Goal: Information Seeking & Learning: Learn about a topic

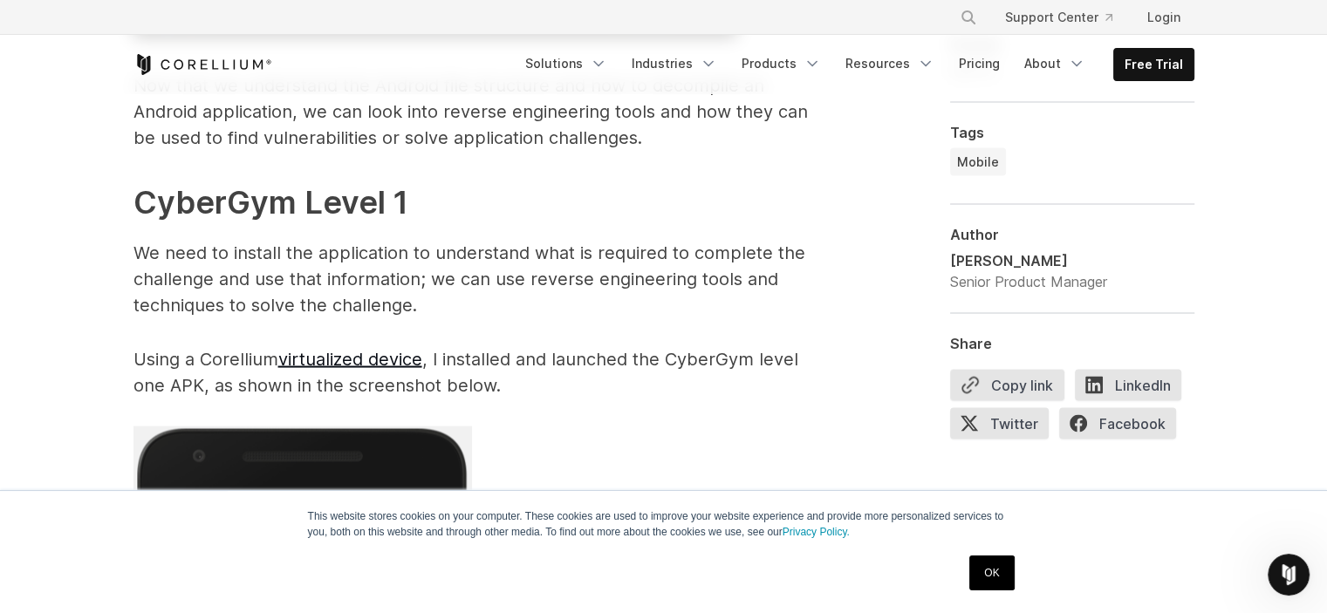
scroll to position [3284, 0]
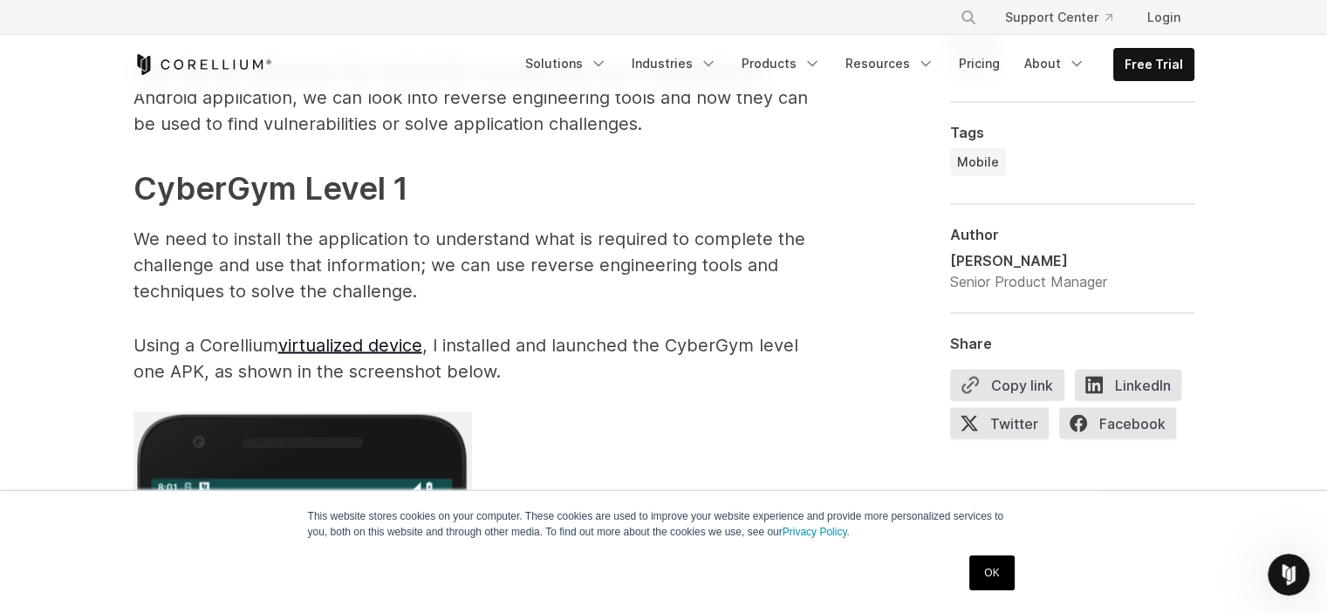
click at [447, 272] on p "We need to install the application to understand what is required to complete t…" at bounding box center [483, 264] width 698 height 79
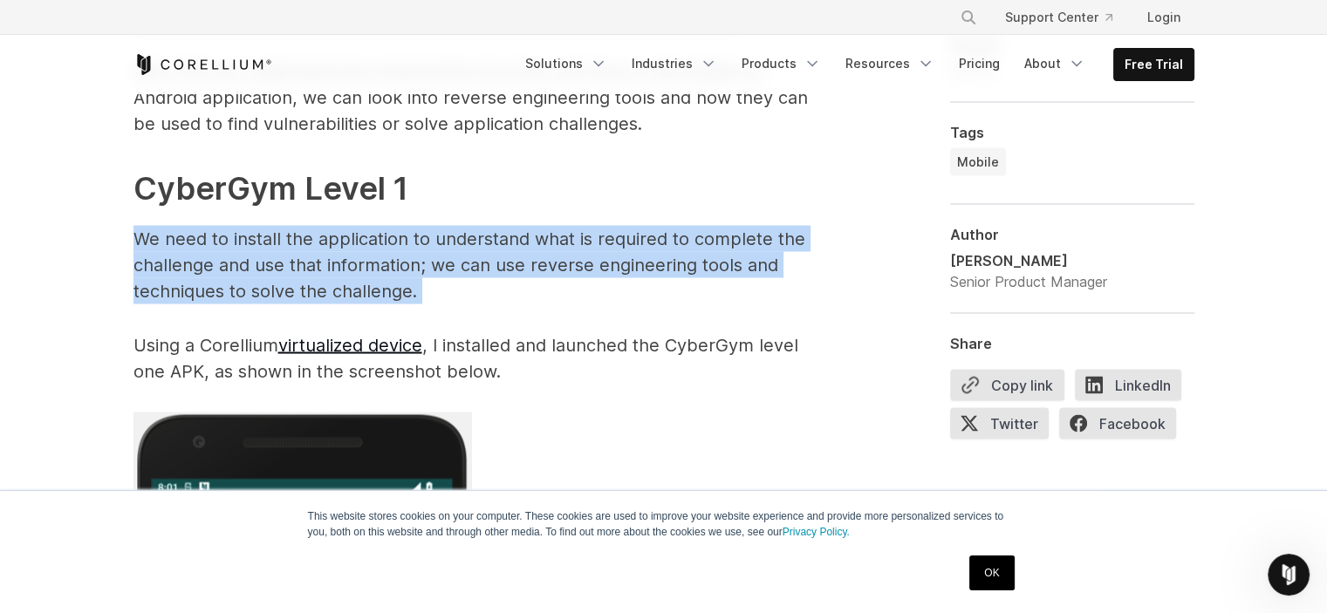
click at [447, 272] on p "We need to install the application to understand what is required to complete t…" at bounding box center [483, 264] width 698 height 79
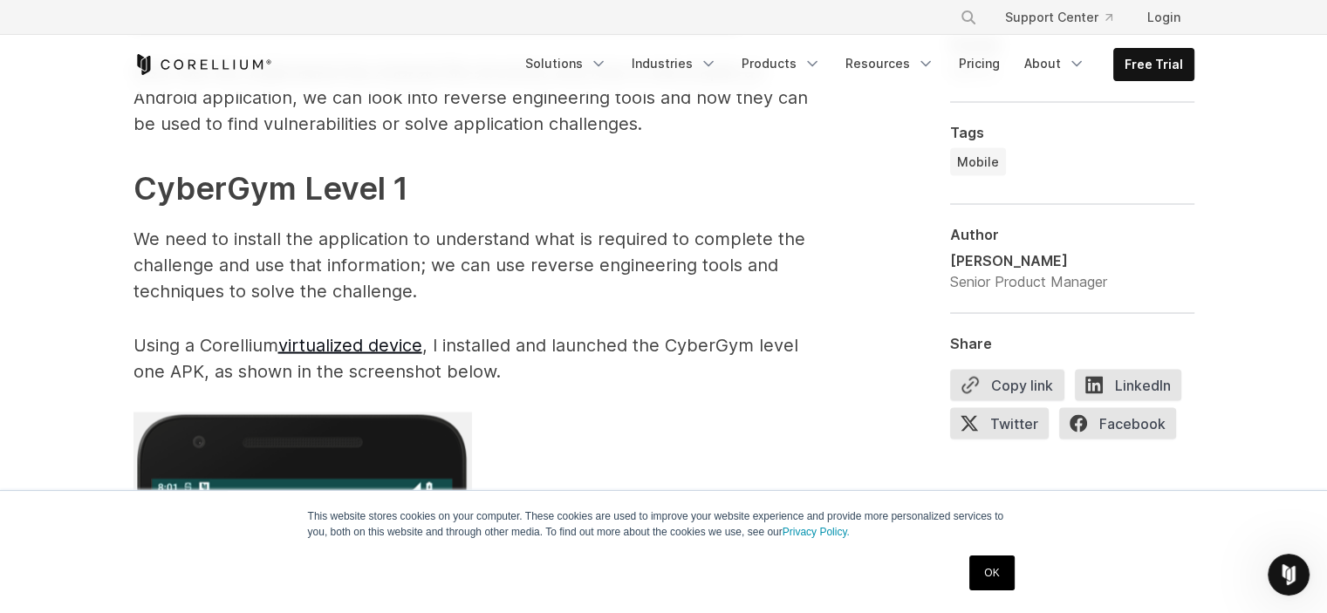
click at [632, 168] on h2 "CyberGym Level 1" at bounding box center [483, 187] width 698 height 47
click at [317, 271] on p "We need to install the application to understand what is required to complete t…" at bounding box center [483, 264] width 698 height 79
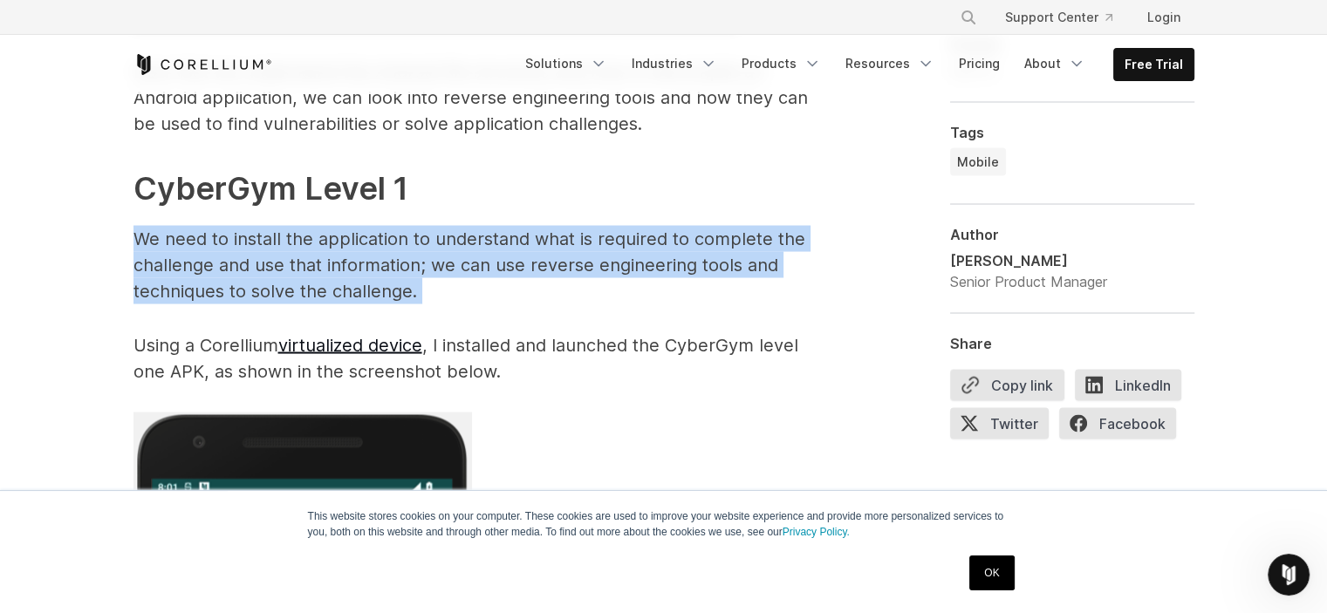
click at [317, 271] on p "We need to install the application to understand what is required to complete t…" at bounding box center [483, 264] width 698 height 79
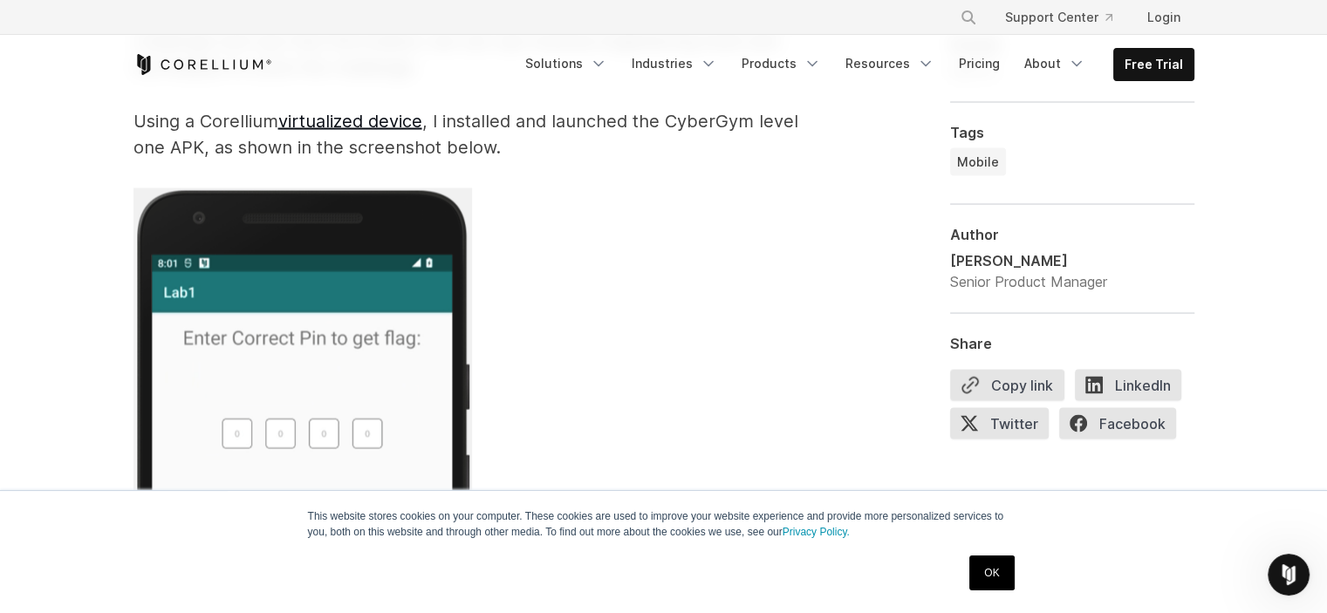
click at [583, 191] on p at bounding box center [483, 529] width 698 height 683
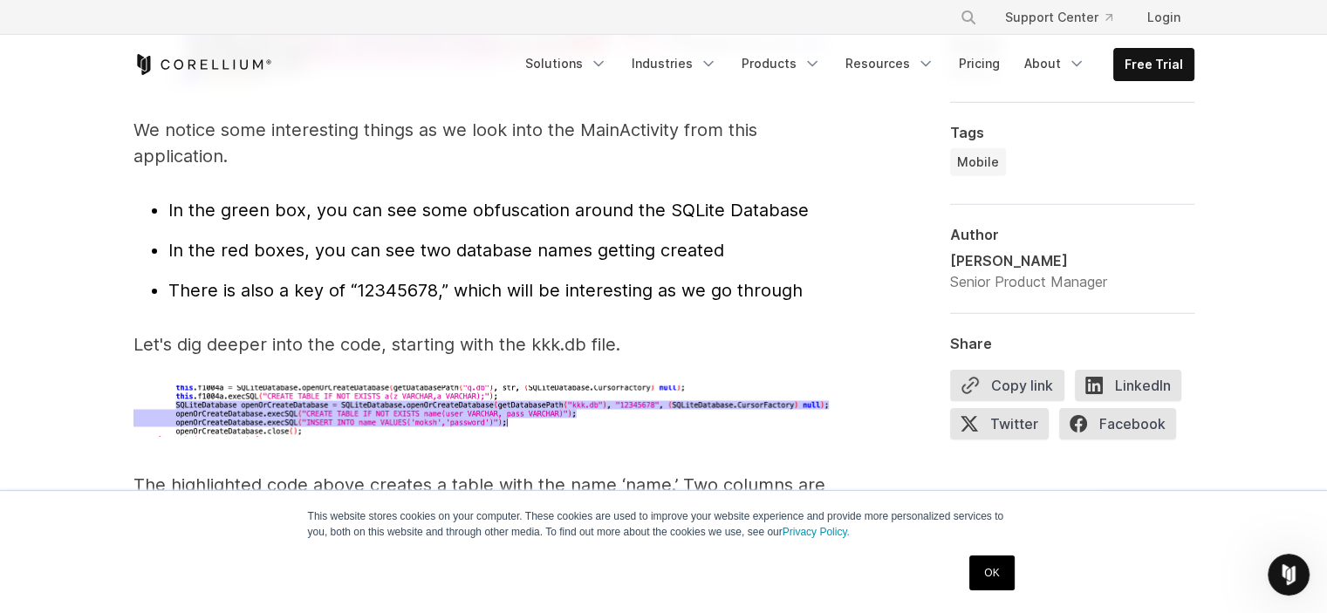
scroll to position [5576, 0]
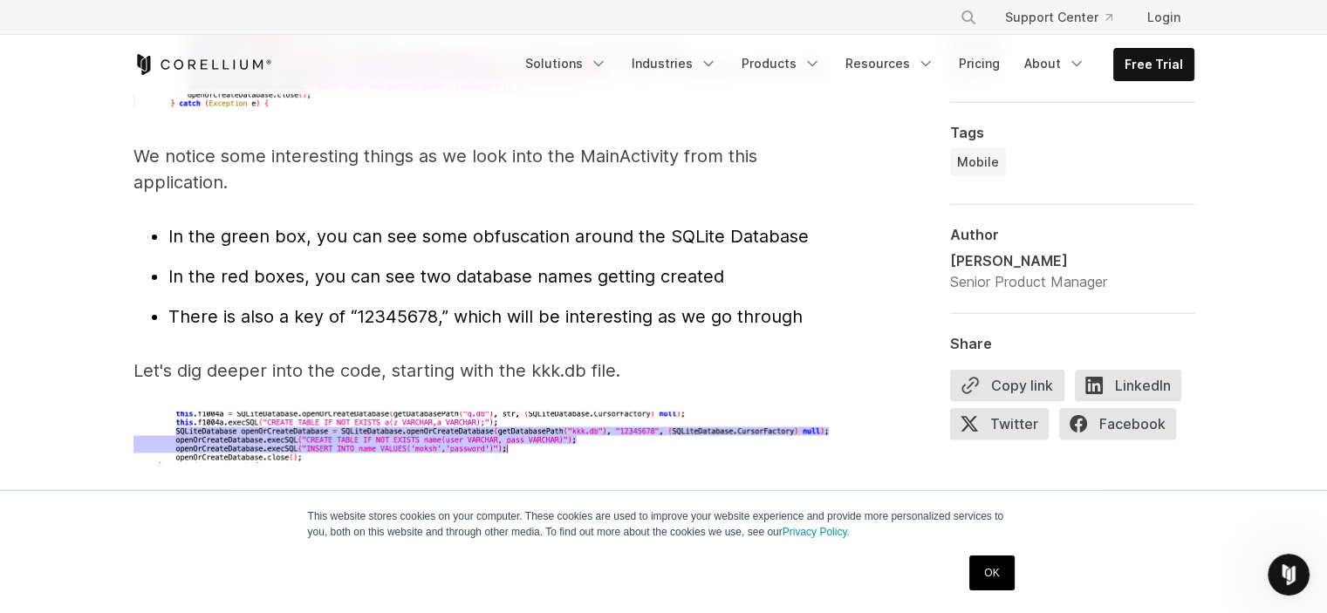
click at [541, 226] on span "In the green box, you can see some obfuscation around the SQLite Database" at bounding box center [488, 236] width 640 height 21
drag, startPoint x: 541, startPoint y: 206, endPoint x: 673, endPoint y: 202, distance: 131.8
click at [673, 226] on span "In the green box, you can see some obfuscation around the SQLite Database" at bounding box center [488, 236] width 640 height 21
click at [700, 168] on p "We notice some interesting things as we look into the MainActivity from this ap…" at bounding box center [483, 169] width 698 height 52
click at [481, 266] on span "In the red boxes, you can see two database names getting created" at bounding box center [446, 276] width 556 height 21
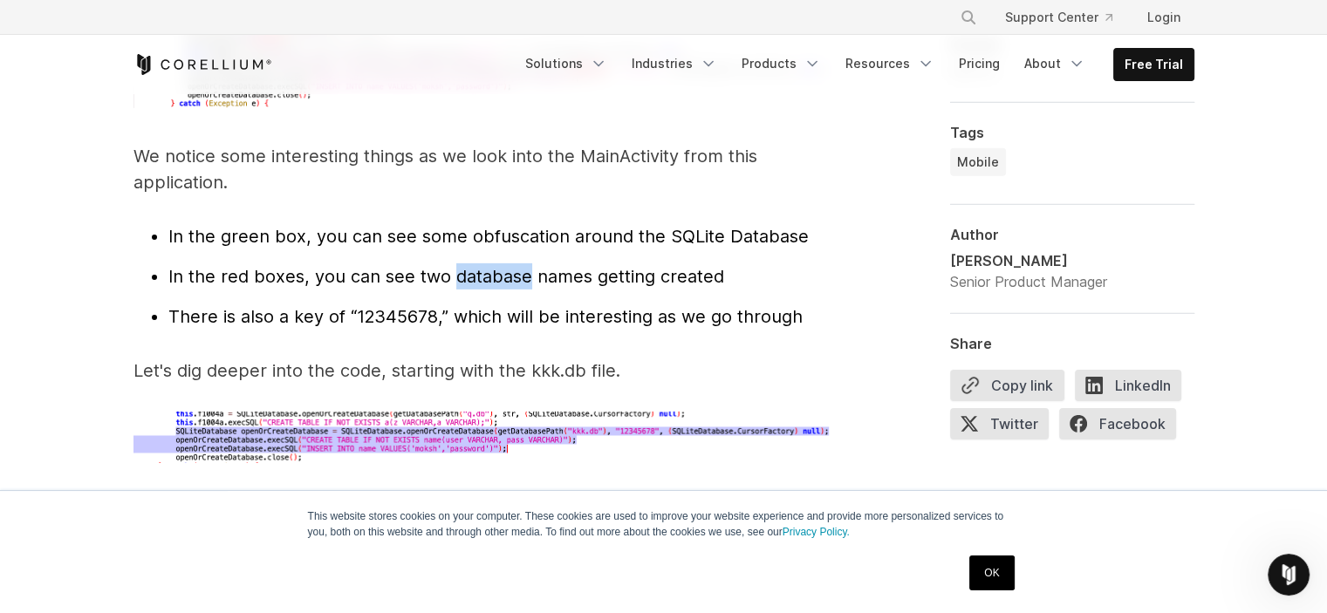
click at [481, 266] on span "In the red boxes, you can see two database names getting created" at bounding box center [446, 276] width 556 height 21
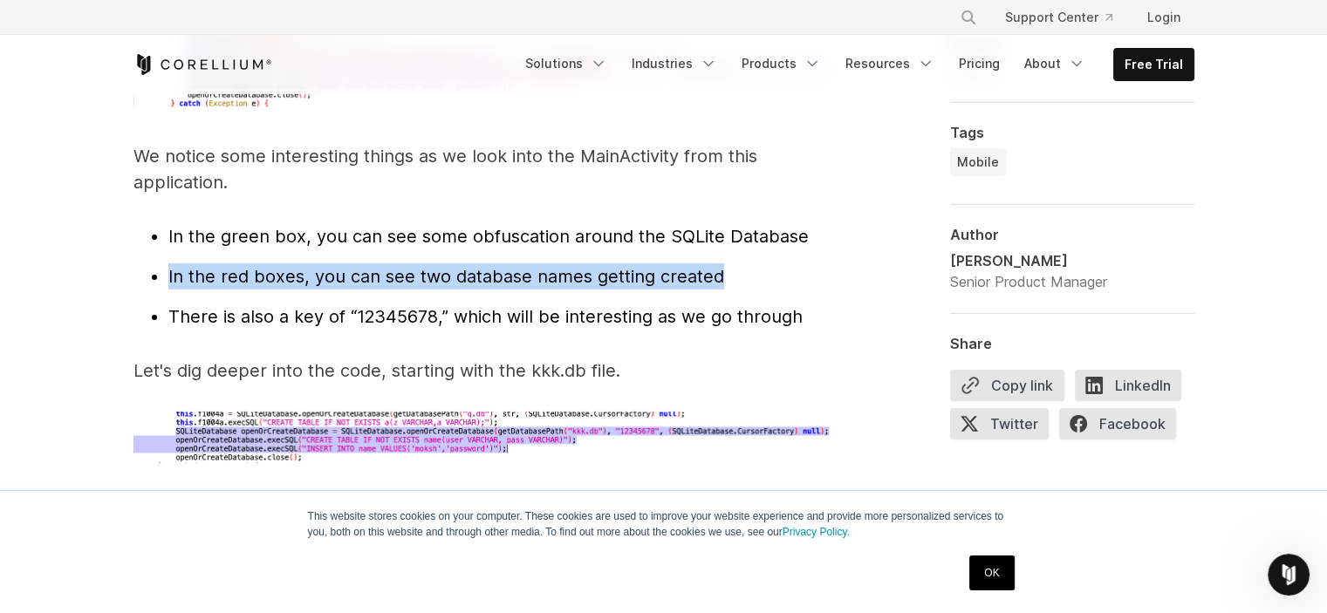
click at [481, 266] on span "In the red boxes, you can see two database names getting created" at bounding box center [446, 276] width 556 height 21
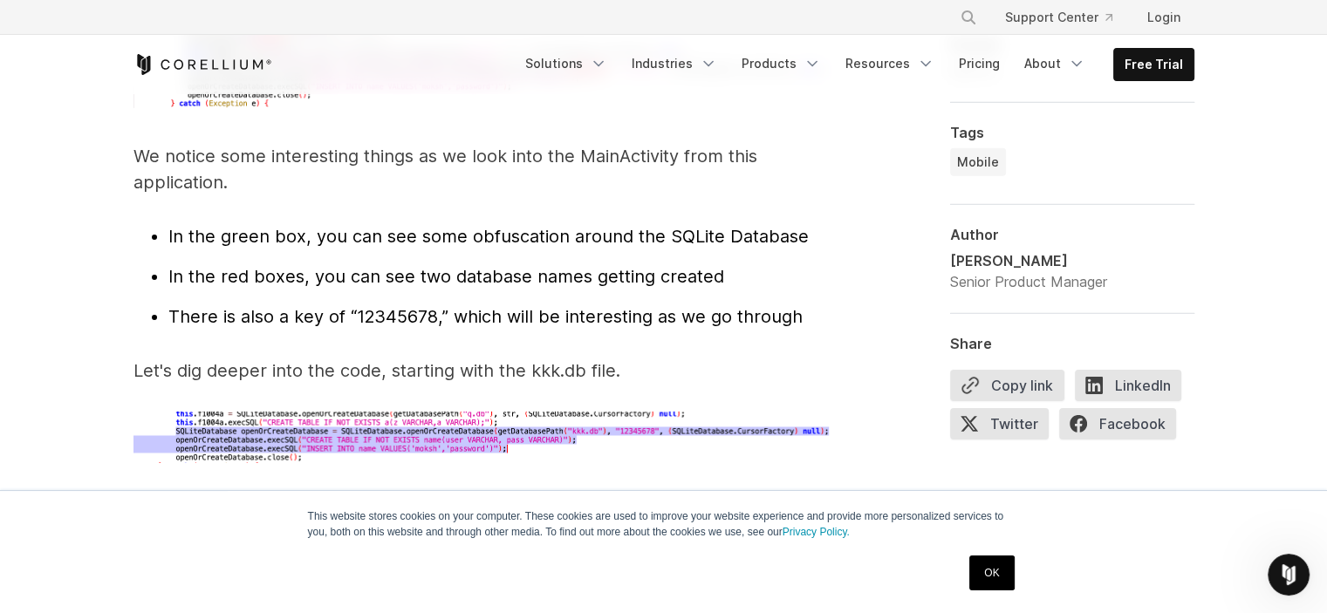
click at [464, 165] on p "We notice some interesting things as we look into the MainActivity from this ap…" at bounding box center [483, 169] width 698 height 52
click at [396, 306] on span "There is also a key of “12345678,” which will be interesting as we go through" at bounding box center [485, 316] width 634 height 21
click at [410, 306] on span "There is also a key of “12345678,” which will be interesting as we go through" at bounding box center [485, 316] width 634 height 21
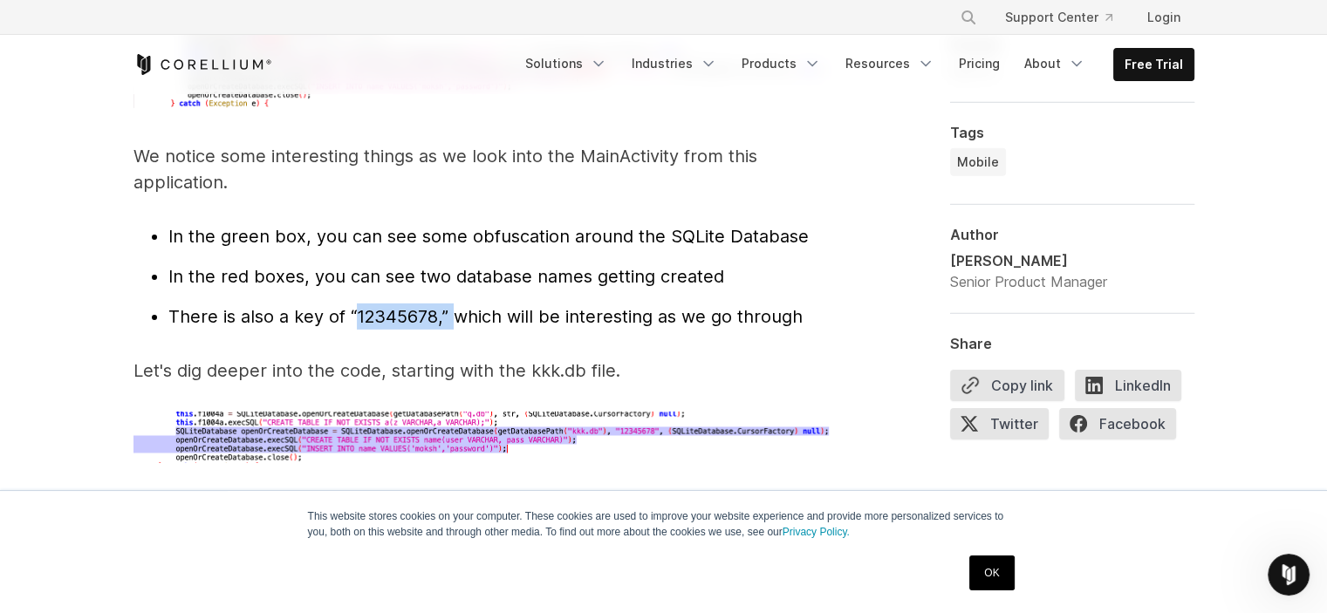
drag, startPoint x: 410, startPoint y: 285, endPoint x: 445, endPoint y: 291, distance: 35.4
click at [445, 306] on span "There is also a key of “12345678,” which will be interesting as we go through" at bounding box center [485, 316] width 634 height 21
drag, startPoint x: 445, startPoint y: 291, endPoint x: 346, endPoint y: 285, distance: 99.7
click at [346, 306] on span "There is also a key of “12345678,” which will be interesting as we go through" at bounding box center [485, 316] width 634 height 21
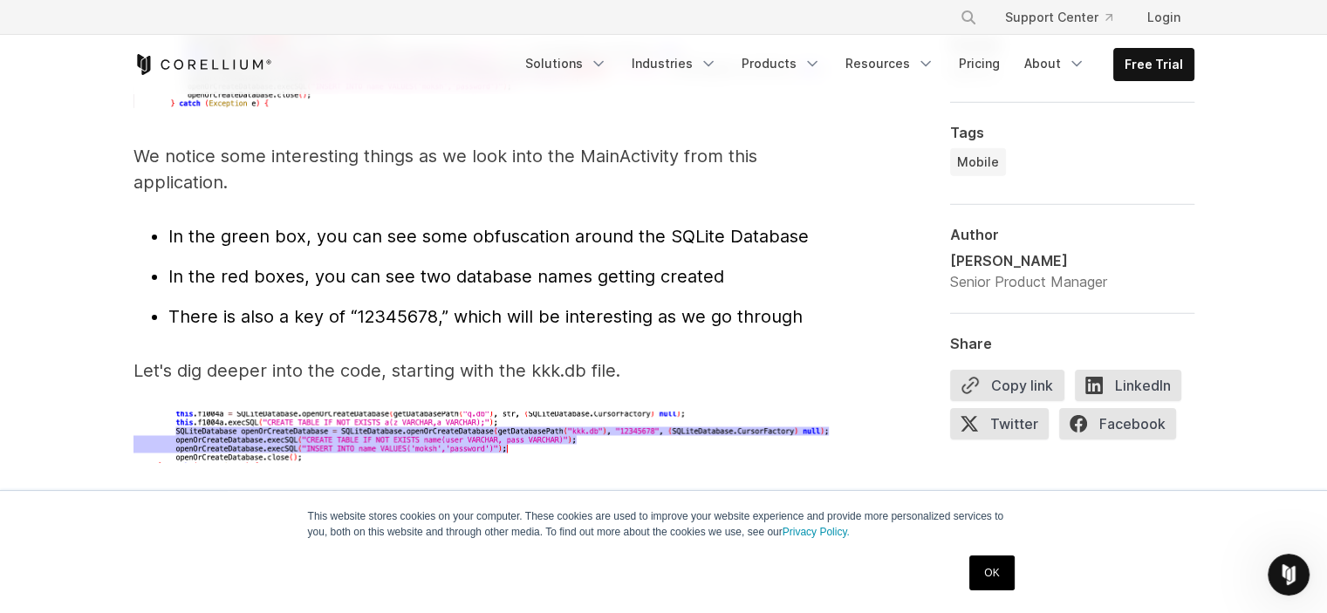
click at [498, 304] on li "There is also a key of “12345678,” which will be interesting as we go through" at bounding box center [499, 317] width 663 height 26
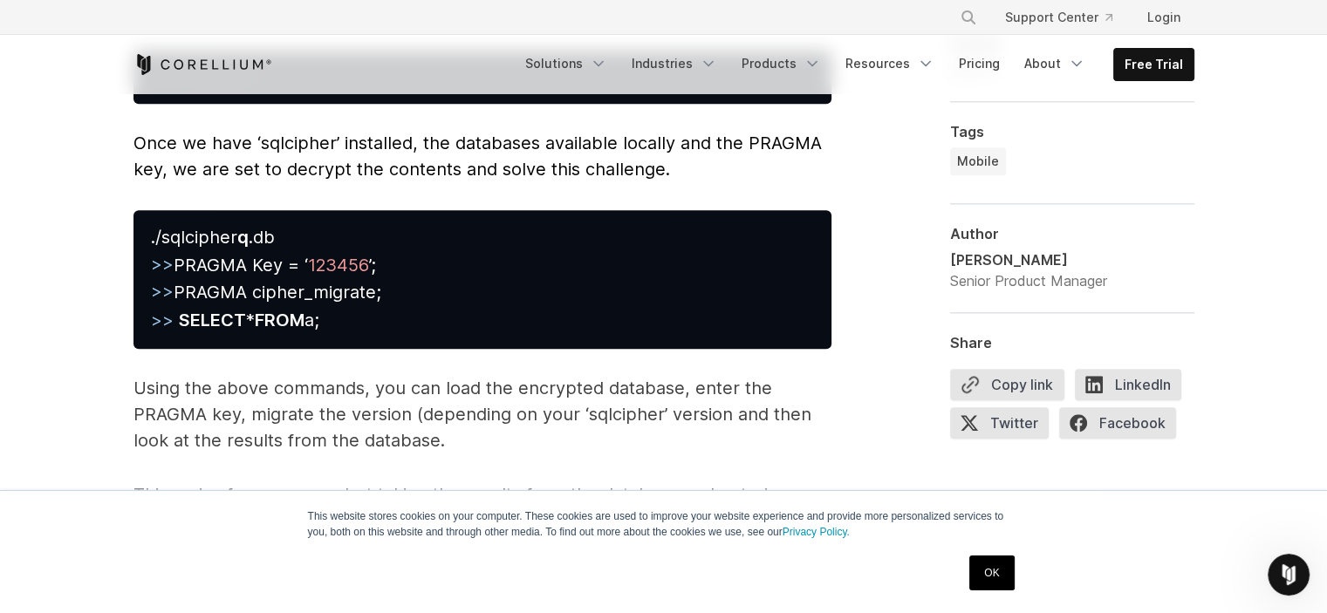
scroll to position [8105, 0]
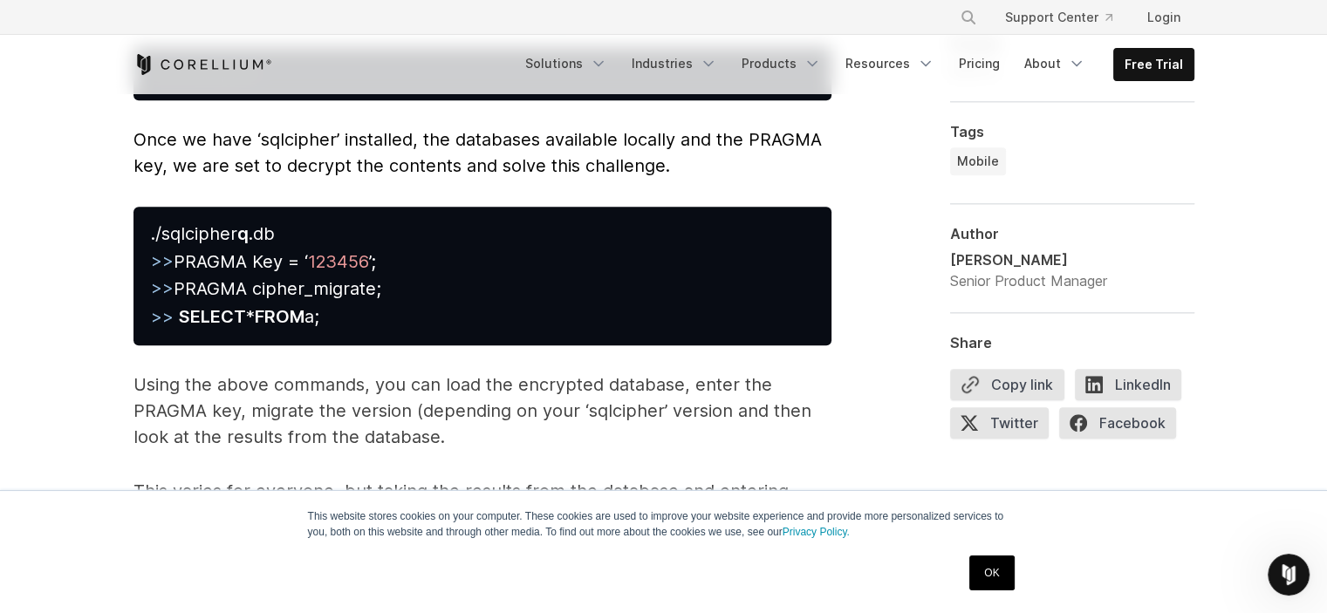
drag, startPoint x: 350, startPoint y: 299, endPoint x: 144, endPoint y: 187, distance: 234.7
click at [144, 207] on pre "./sqlcipher q .db >> PRAGMA Key = ‘ 123456 ’; >> PRAGMA cipher_migrate; >> SELE…" at bounding box center [483, 276] width 698 height 138
click at [468, 268] on pre "./sqlcipher q .db >> PRAGMA Key = ‘ 123456 ’; >> PRAGMA cipher_migrate; >> SELE…" at bounding box center [483, 276] width 698 height 138
click at [402, 267] on pre "./sqlcipher q .db >> PRAGMA Key = ‘ 123456 ’; >> PRAGMA cipher_migrate; >> SELE…" at bounding box center [483, 276] width 698 height 138
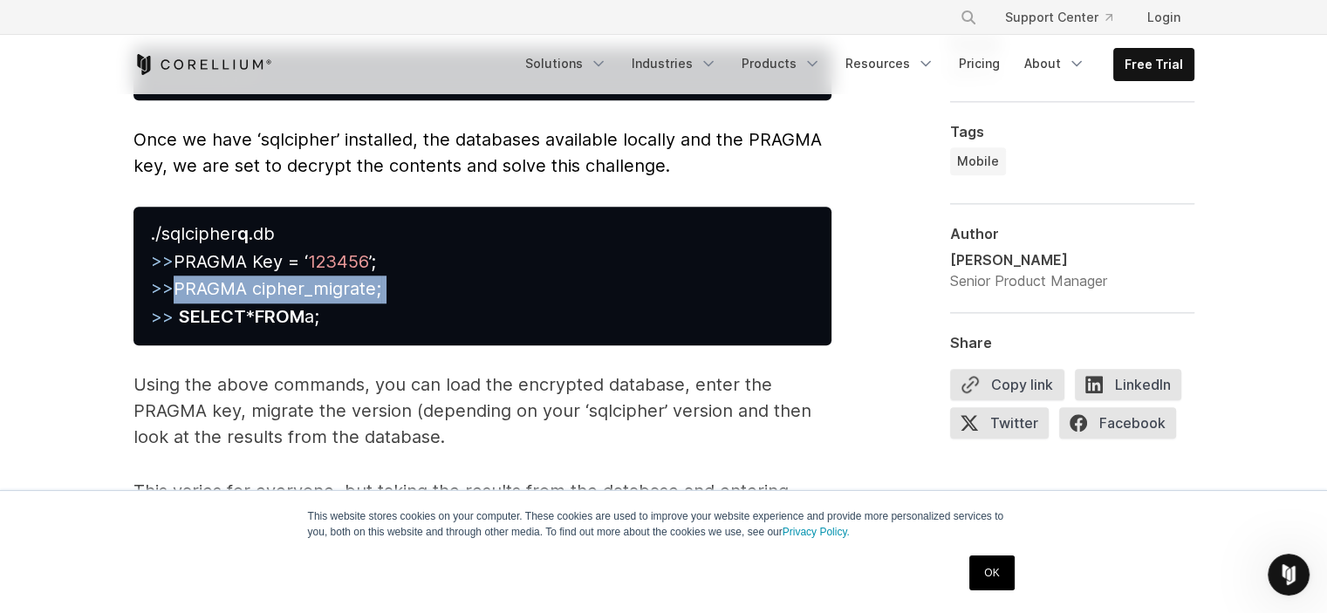
click at [402, 267] on pre "./sqlcipher q .db >> PRAGMA Key = ‘ 123456 ’; >> PRAGMA cipher_migrate; >> SELE…" at bounding box center [483, 276] width 698 height 138
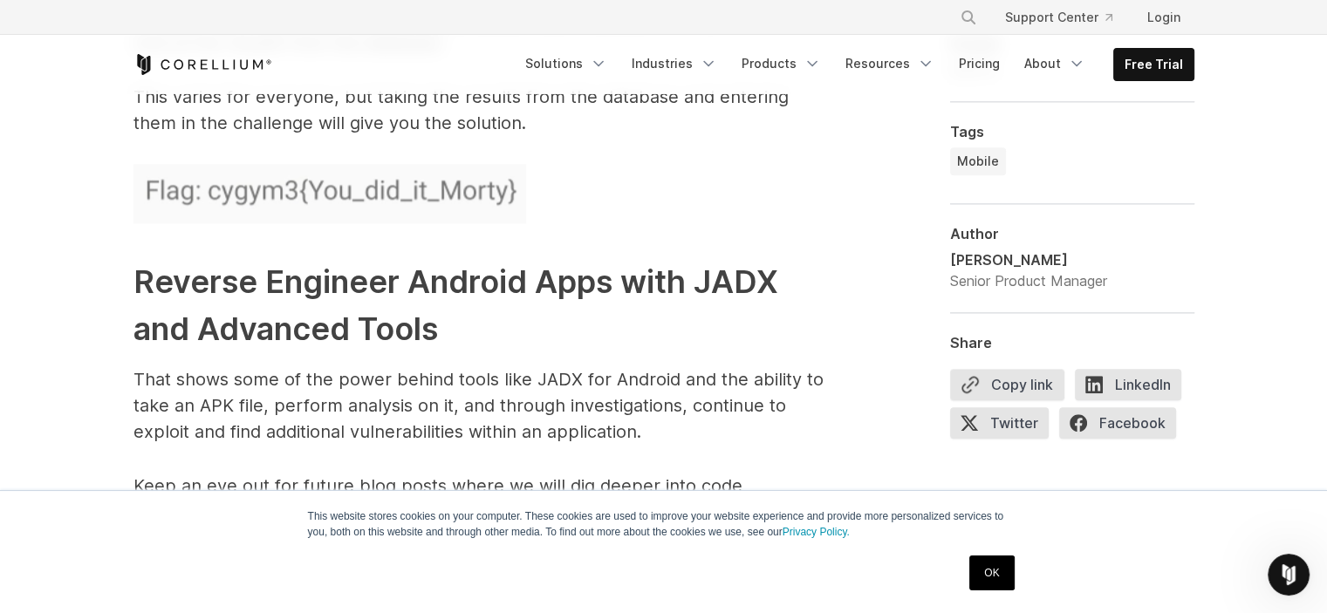
scroll to position [8500, 0]
drag, startPoint x: 548, startPoint y: 182, endPoint x: 140, endPoint y: 153, distance: 409.5
click at [140, 163] on p at bounding box center [483, 196] width 698 height 66
click at [402, 317] on strong "Reverse Engineer Android Apps with JADX and Advanced Tools" at bounding box center [456, 305] width 645 height 86
click at [452, 309] on h2 "Reverse Engineer Android Apps with JADX and Advanced Tools" at bounding box center [483, 304] width 698 height 94
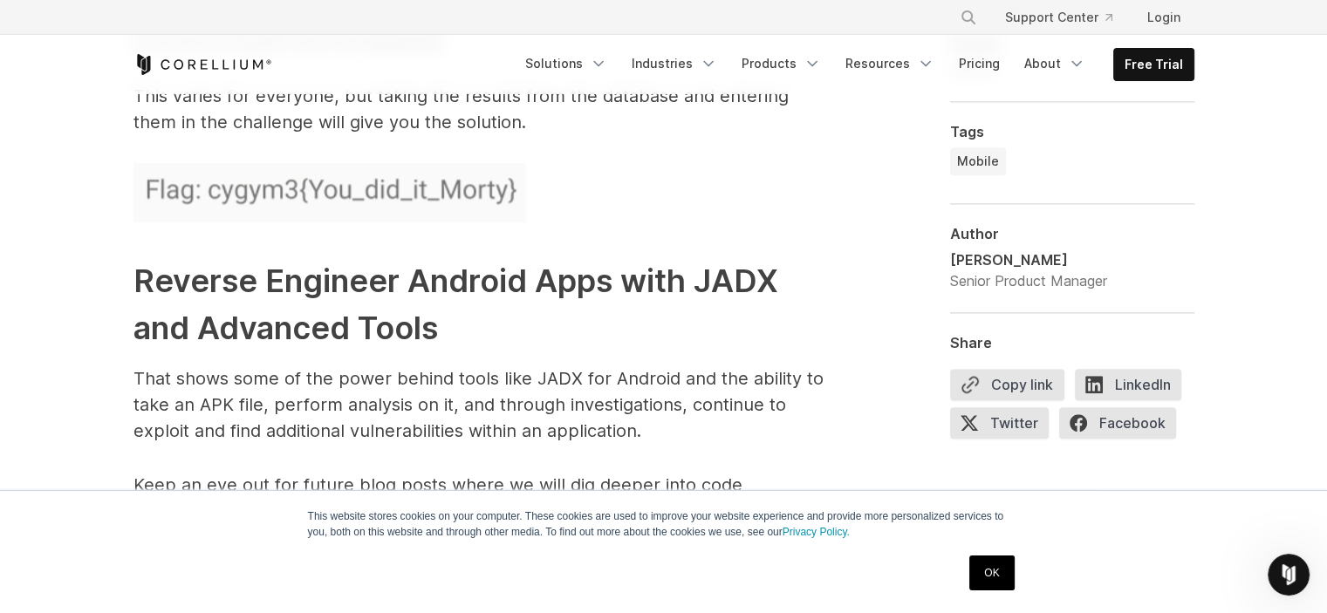
click at [452, 309] on h2 "Reverse Engineer Android Apps with JADX and Advanced Tools" at bounding box center [483, 304] width 698 height 94
click at [370, 282] on h2 "Reverse Engineer Android Apps with JADX and Advanced Tools" at bounding box center [483, 304] width 698 height 94
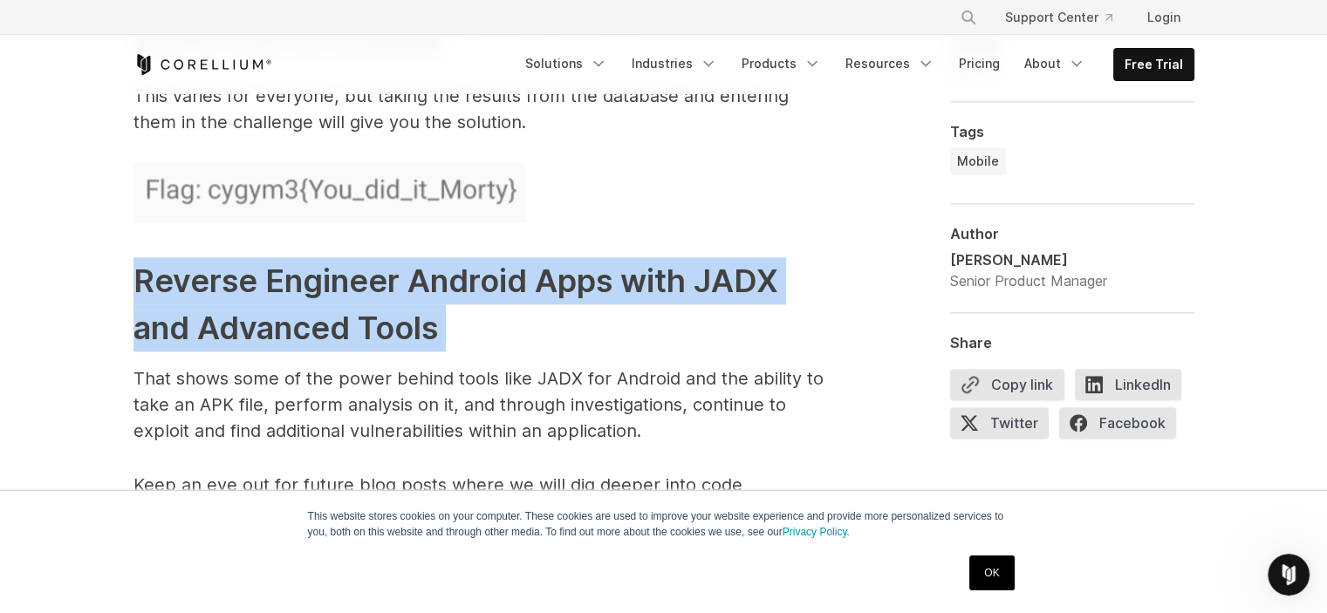
click at [370, 282] on h2 "Reverse Engineer Android Apps with JADX and Advanced Tools" at bounding box center [483, 304] width 698 height 94
click at [348, 327] on h2 "Reverse Engineer Android Apps with JADX and Advanced Tools" at bounding box center [483, 304] width 698 height 94
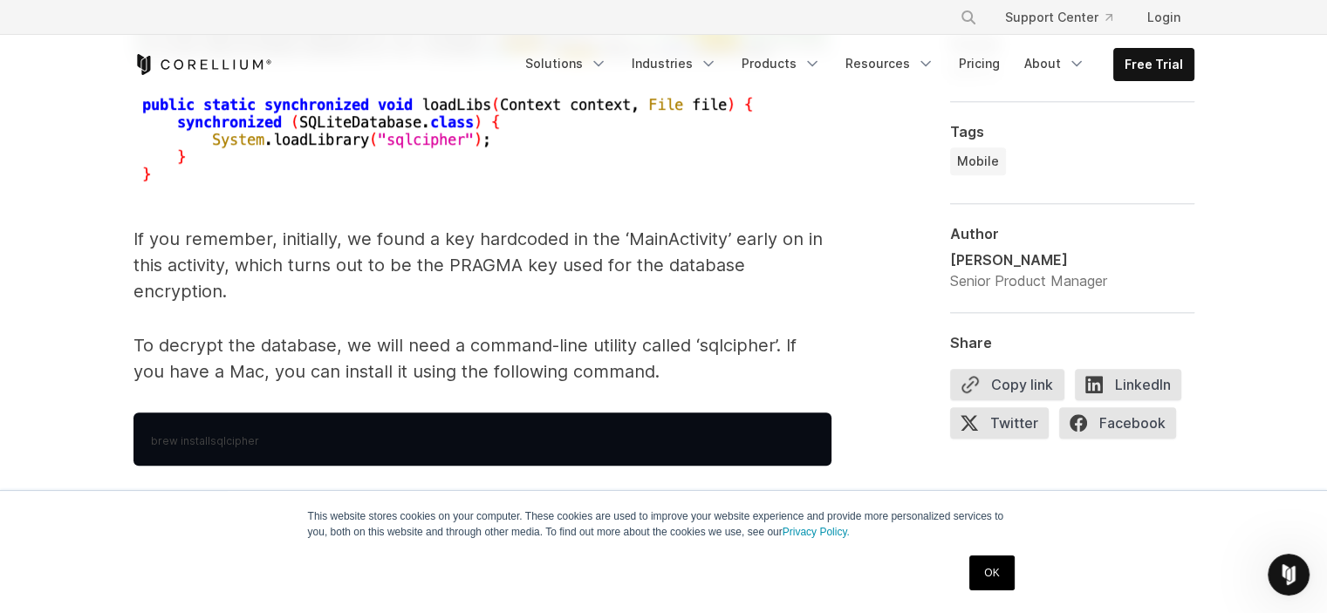
scroll to position [7745, 0]
